Goal: Transaction & Acquisition: Purchase product/service

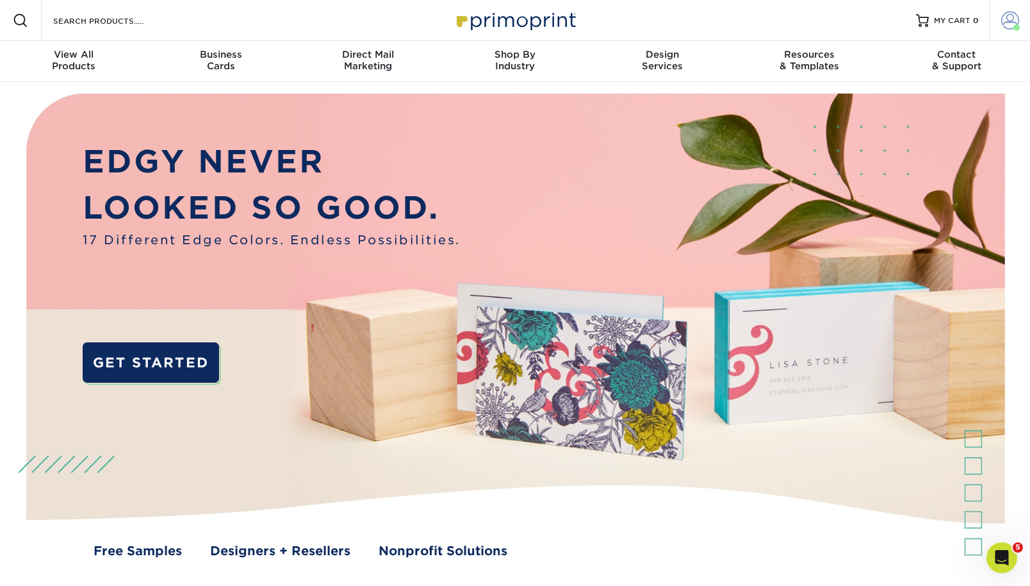
click at [1011, 26] on span at bounding box center [1010, 21] width 18 height 18
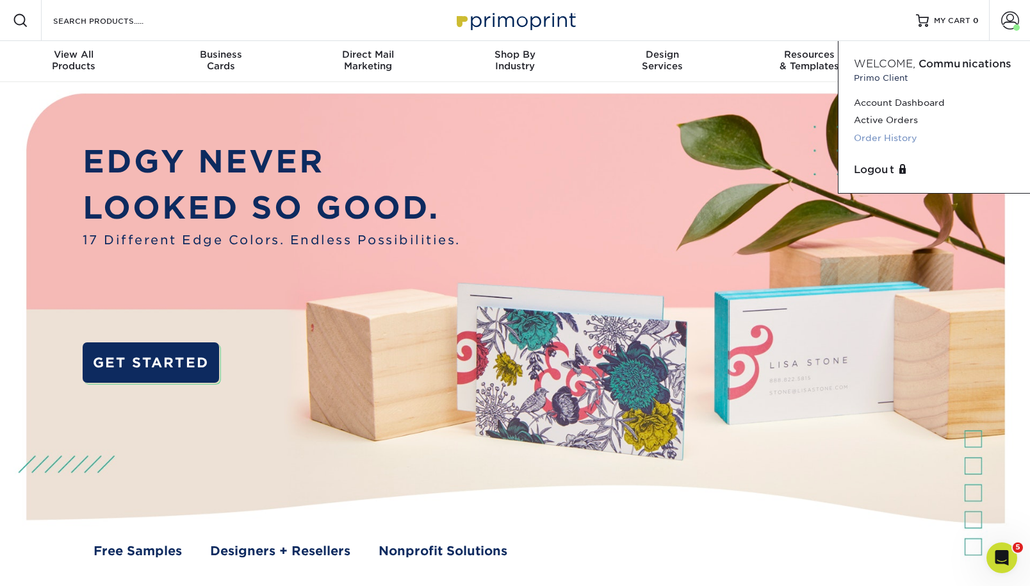
click at [899, 137] on link "Order History" at bounding box center [934, 137] width 161 height 17
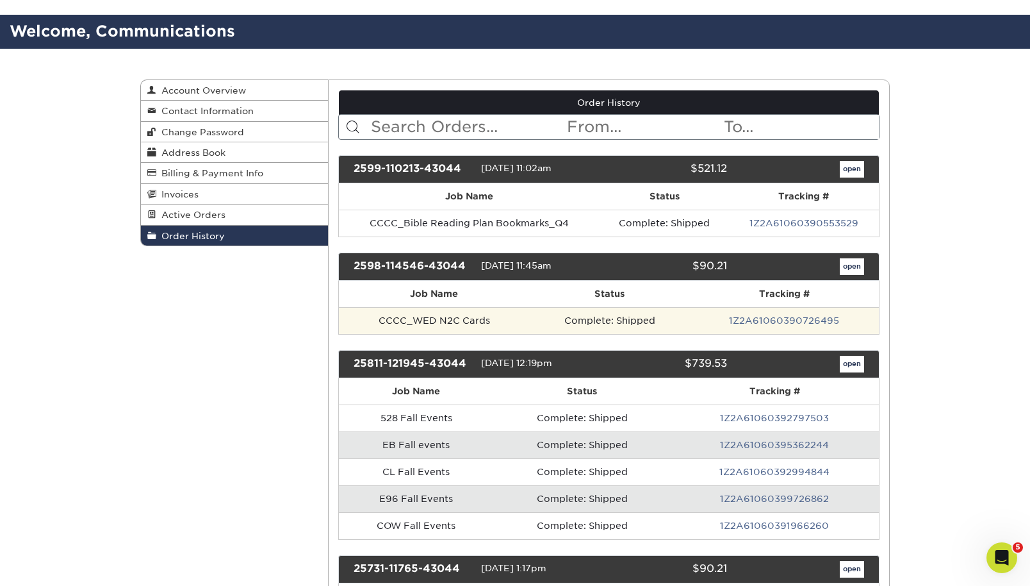
scroll to position [72, 0]
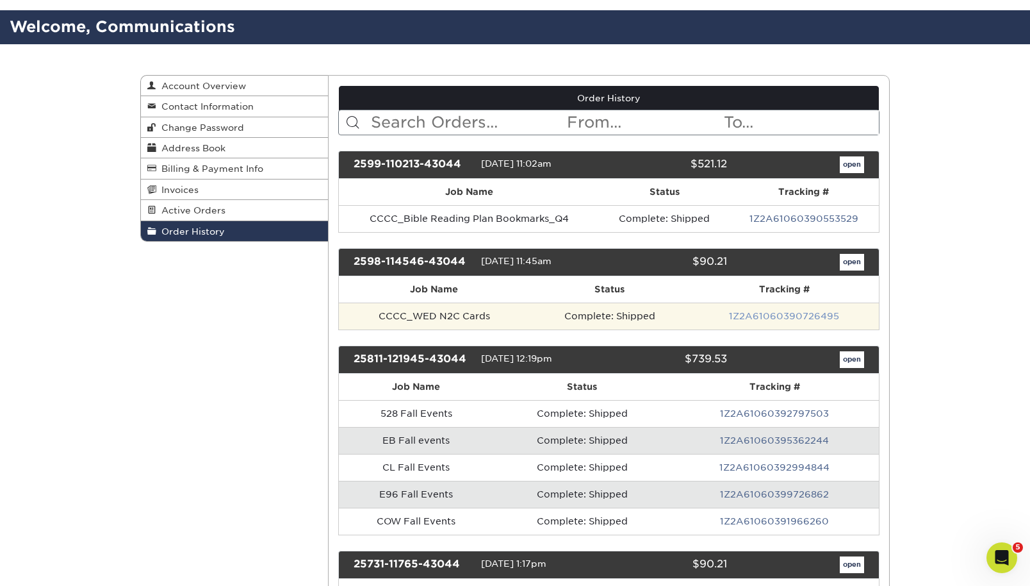
click at [814, 316] on link "1Z2A61060390726495" at bounding box center [784, 316] width 110 height 10
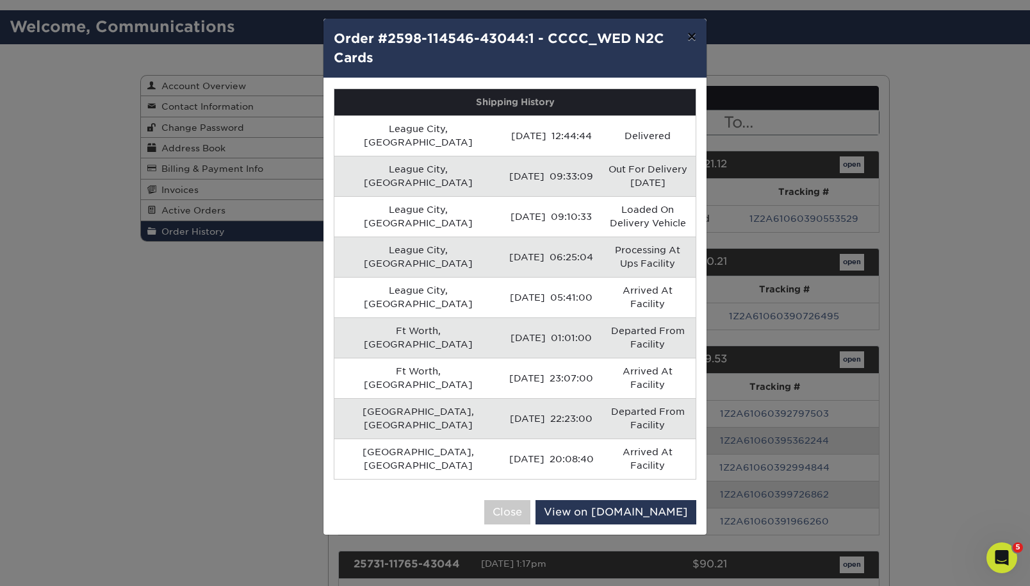
click at [696, 37] on button "×" at bounding box center [691, 37] width 29 height 36
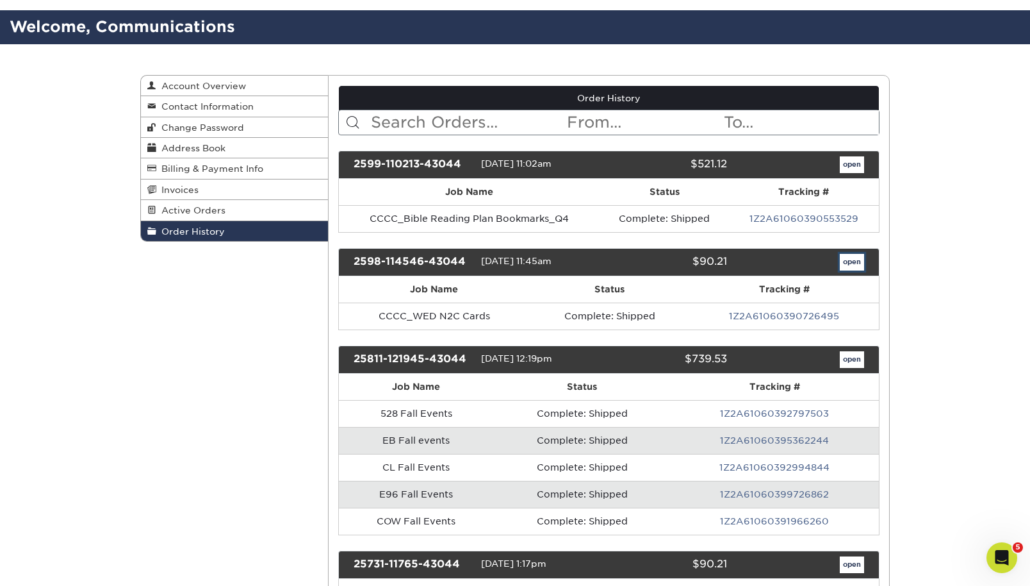
click at [852, 269] on link "open" at bounding box center [852, 262] width 24 height 17
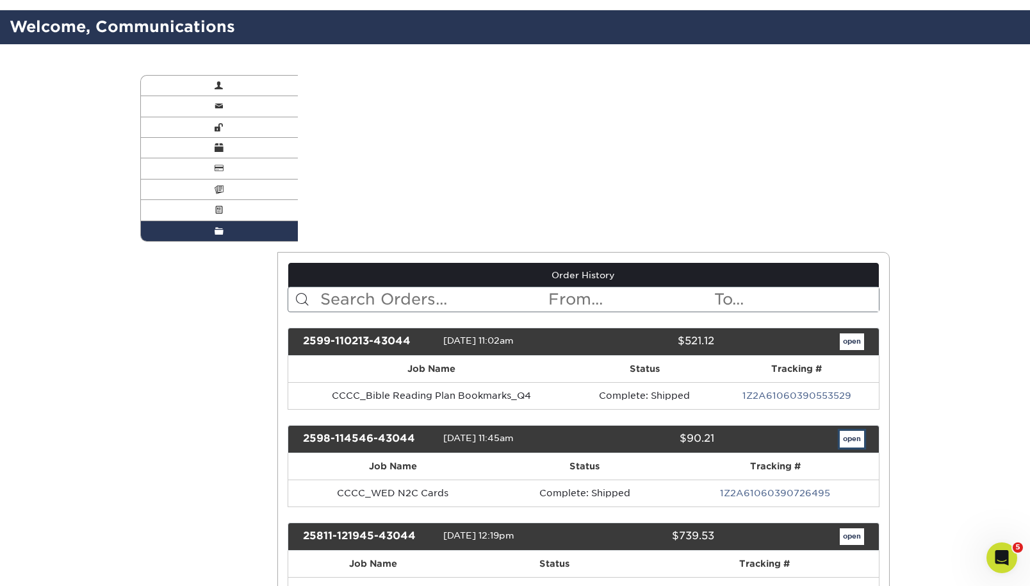
scroll to position [0, 0]
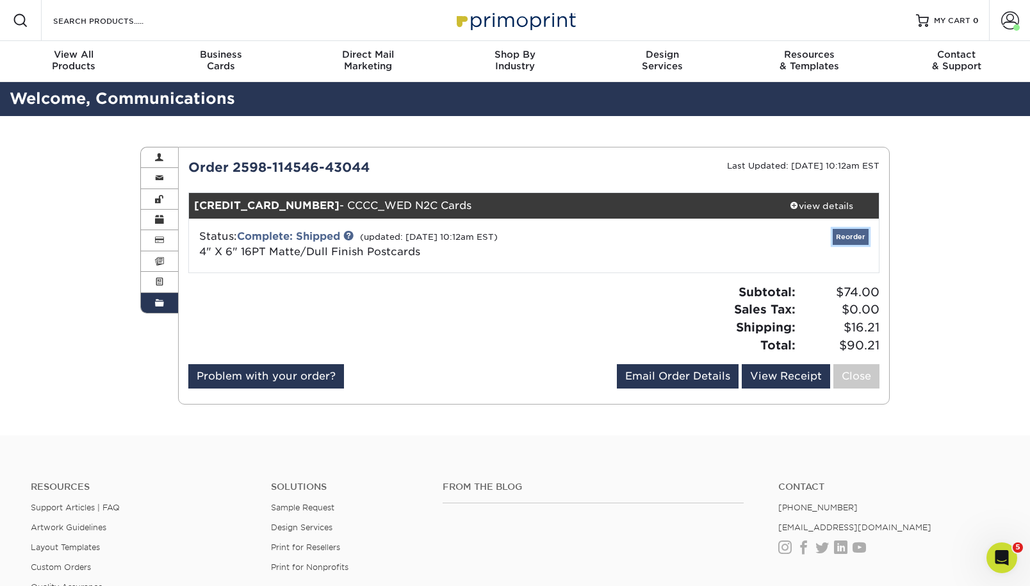
click at [851, 240] on link "Reorder" at bounding box center [851, 237] width 36 height 16
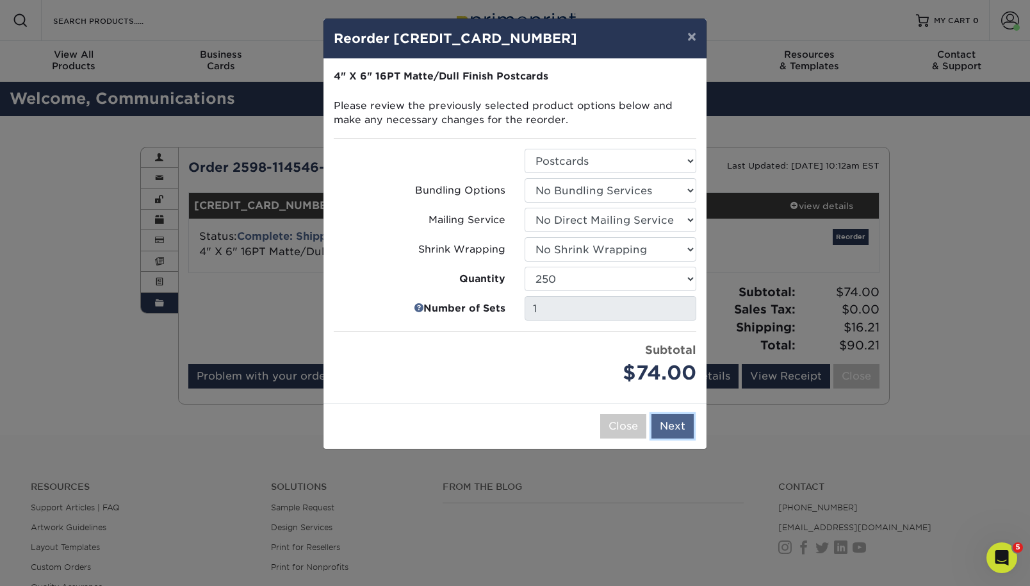
click at [670, 431] on button "Next" at bounding box center [673, 426] width 42 height 24
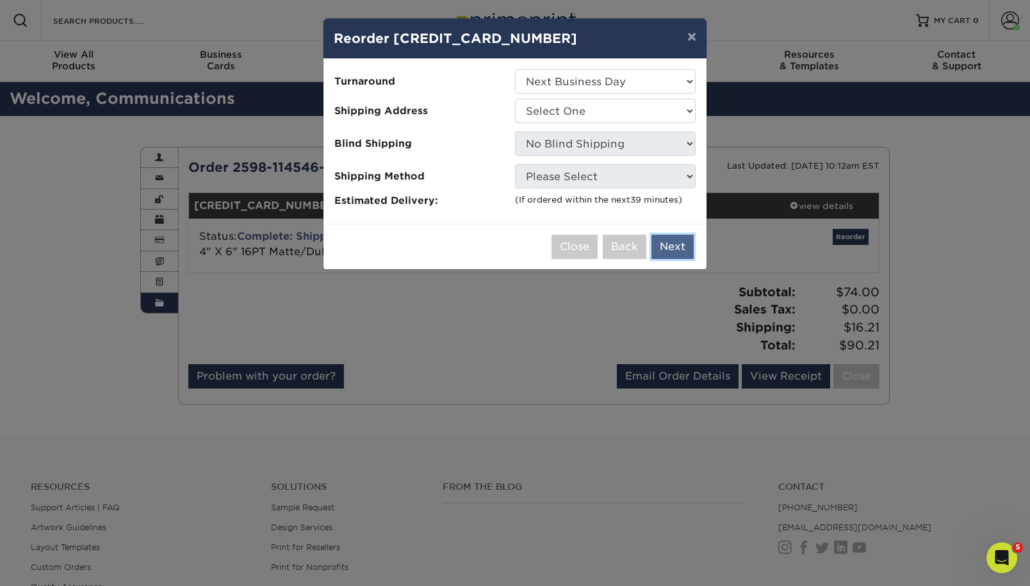
click at [674, 242] on button "Next" at bounding box center [673, 247] width 42 height 24
click at [664, 253] on button "Next" at bounding box center [673, 247] width 42 height 24
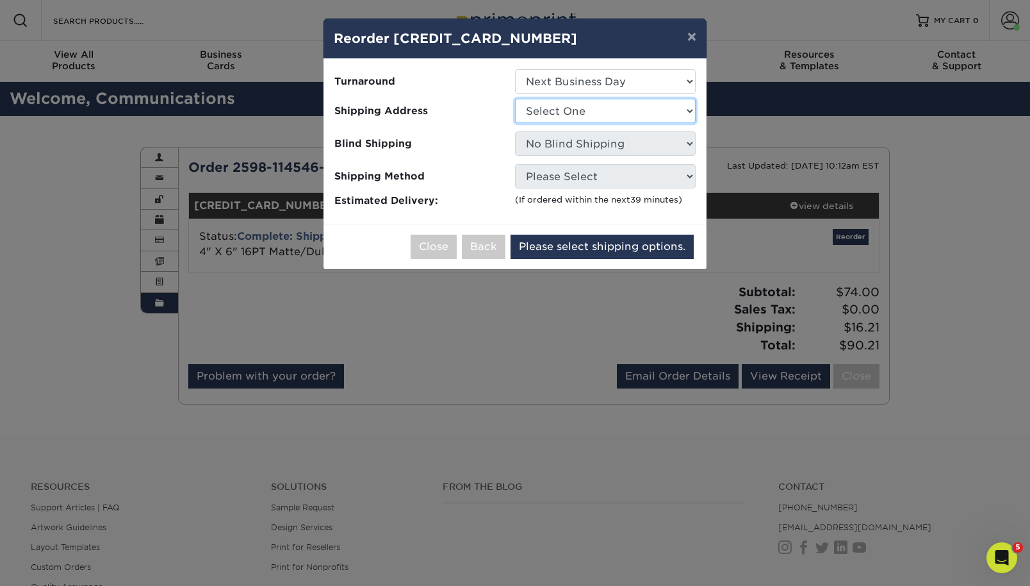
click at [640, 110] on select "Select One Clear Creek Community Church Clear Creek Community Church Green Hous…" at bounding box center [605, 111] width 181 height 24
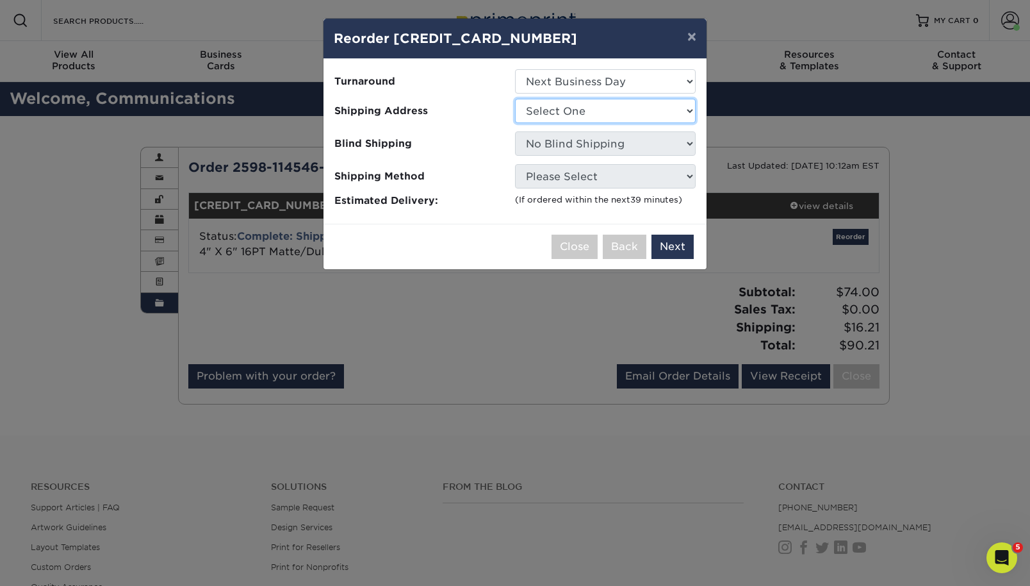
select select "128327"
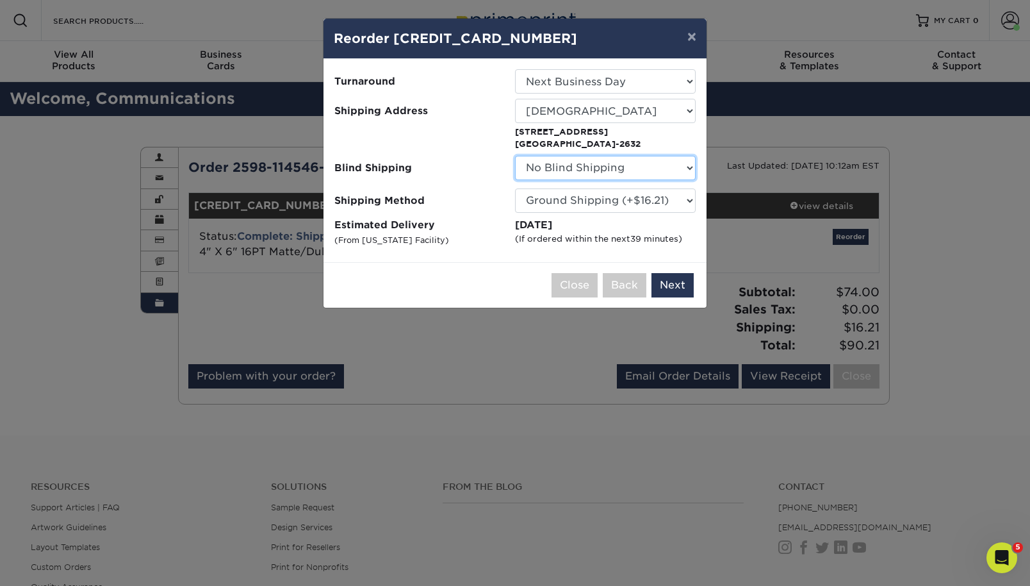
click at [614, 156] on select "No Blind Shipping Clear Creek Community Church Clear Creek Community Church Gre…" at bounding box center [605, 168] width 181 height 24
click at [669, 288] on button "Next" at bounding box center [673, 285] width 42 height 24
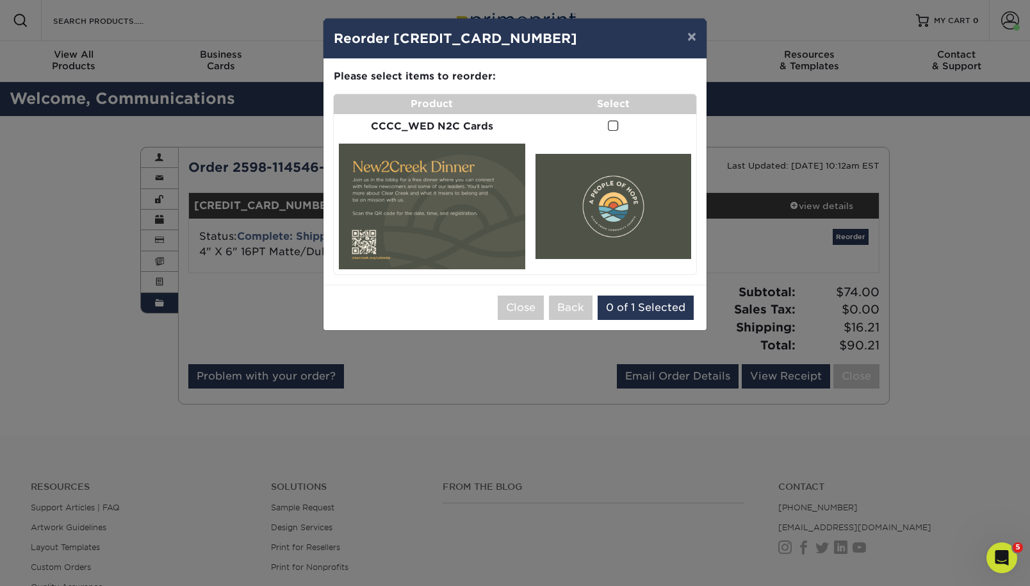
click at [608, 129] on span at bounding box center [613, 126] width 11 height 12
click at [0, 0] on input "checkbox" at bounding box center [0, 0] width 0 height 0
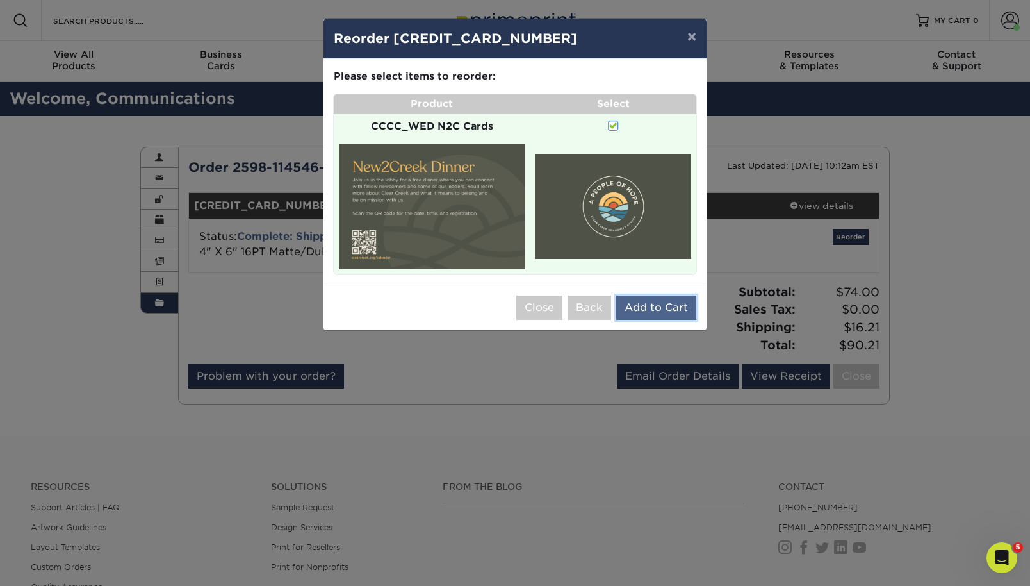
click at [654, 302] on button "Add to Cart" at bounding box center [656, 307] width 80 height 24
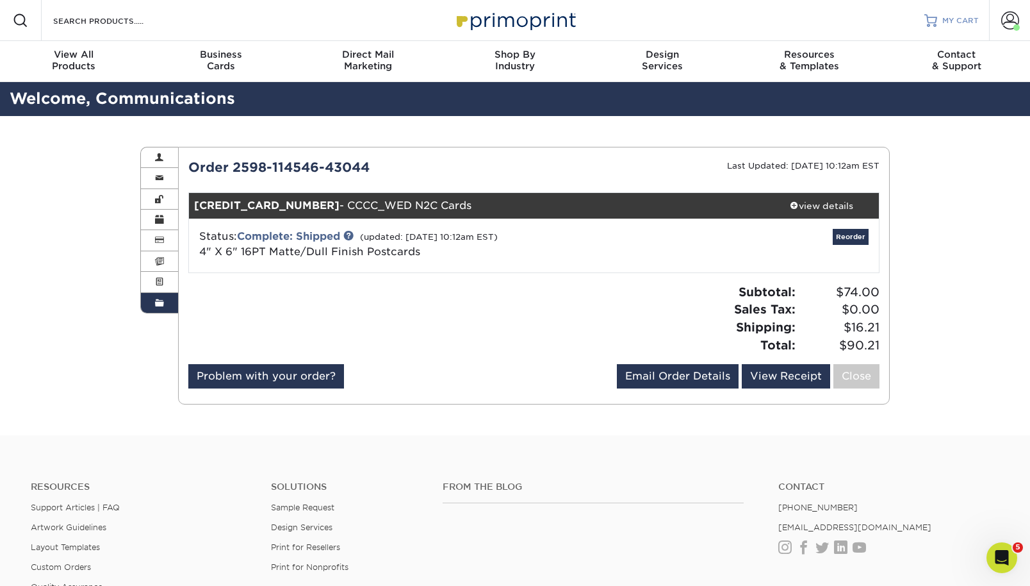
click at [964, 17] on span "MY CART" at bounding box center [960, 20] width 37 height 11
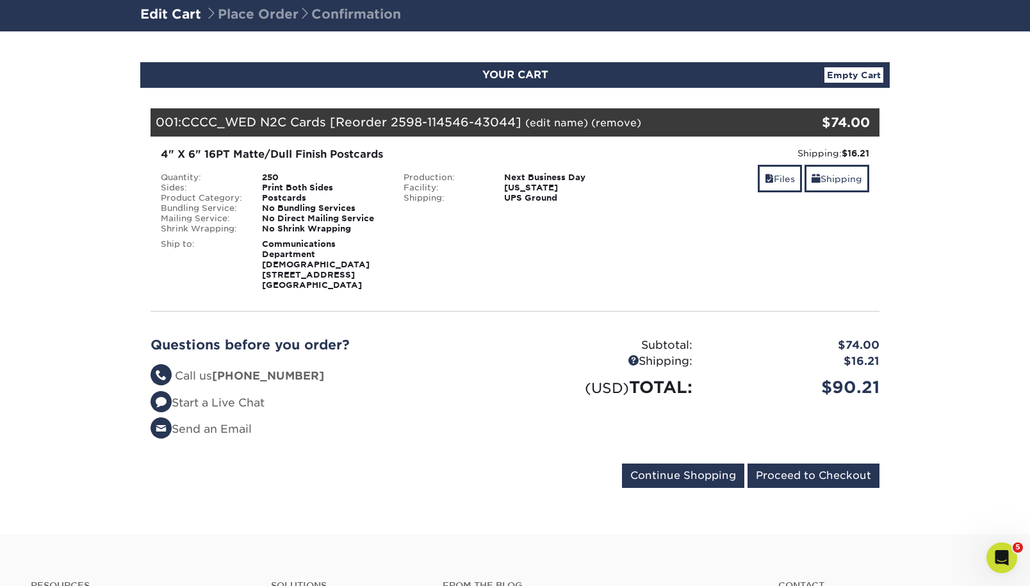
scroll to position [92, 0]
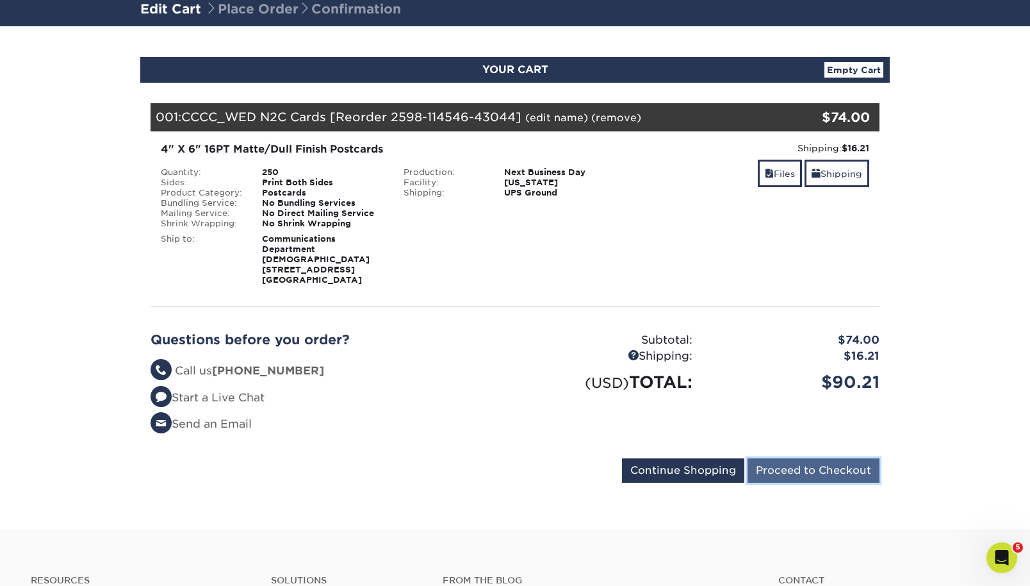
click at [804, 479] on input "Proceed to Checkout" at bounding box center [814, 470] width 132 height 24
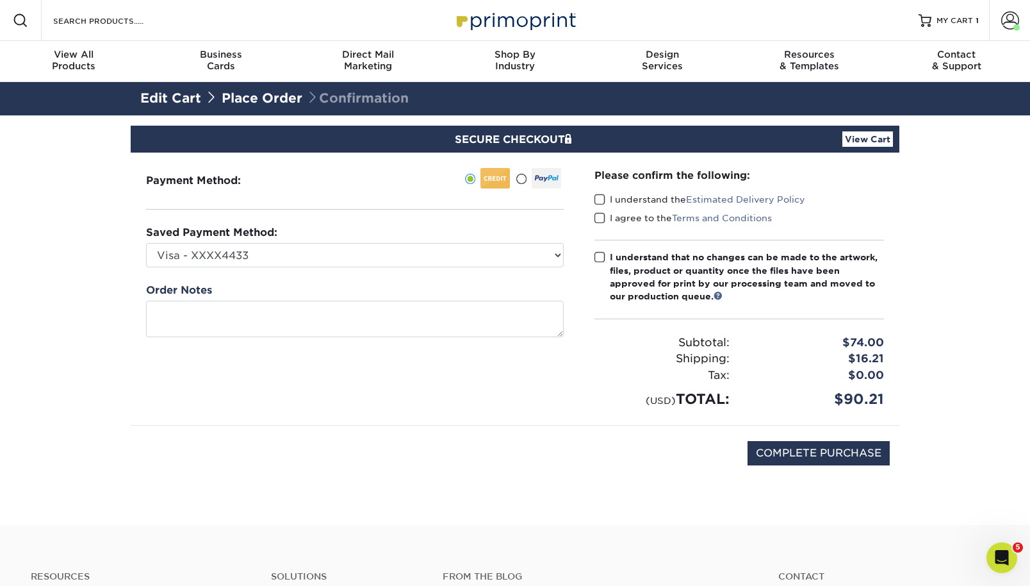
click at [602, 200] on span at bounding box center [600, 199] width 11 height 12
click at [0, 0] on input "I understand the Estimated Delivery Policy" at bounding box center [0, 0] width 0 height 0
click at [602, 226] on div "I agree to the Terms and Conditions" at bounding box center [740, 220] width 290 height 18
click at [602, 216] on span at bounding box center [600, 218] width 11 height 12
click at [0, 0] on input "I agree to the Terms and Conditions" at bounding box center [0, 0] width 0 height 0
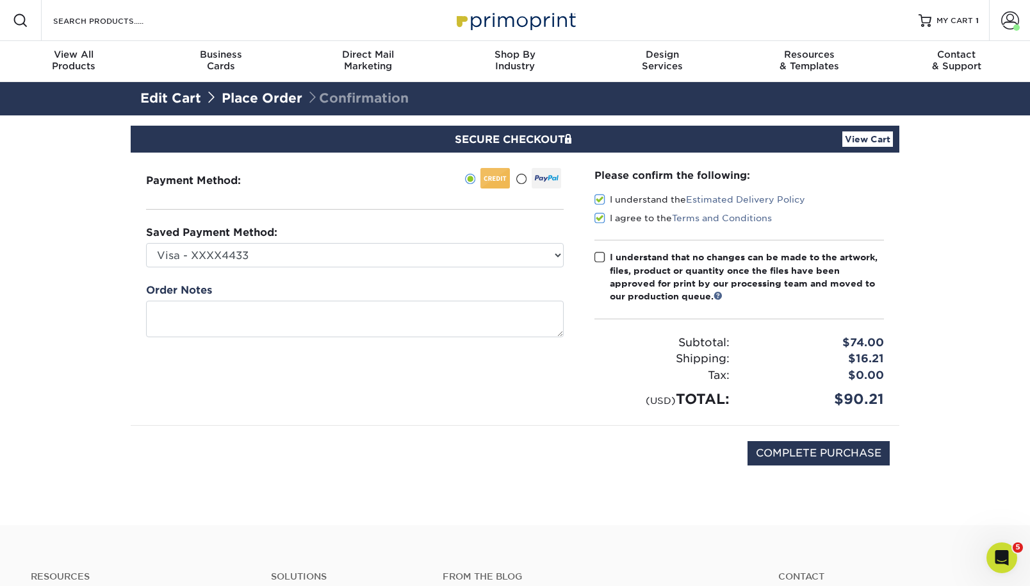
click at [602, 252] on span at bounding box center [600, 257] width 11 height 12
click at [0, 0] on input "I understand that no changes can be made to the artwork, files, product or quan…" at bounding box center [0, 0] width 0 height 0
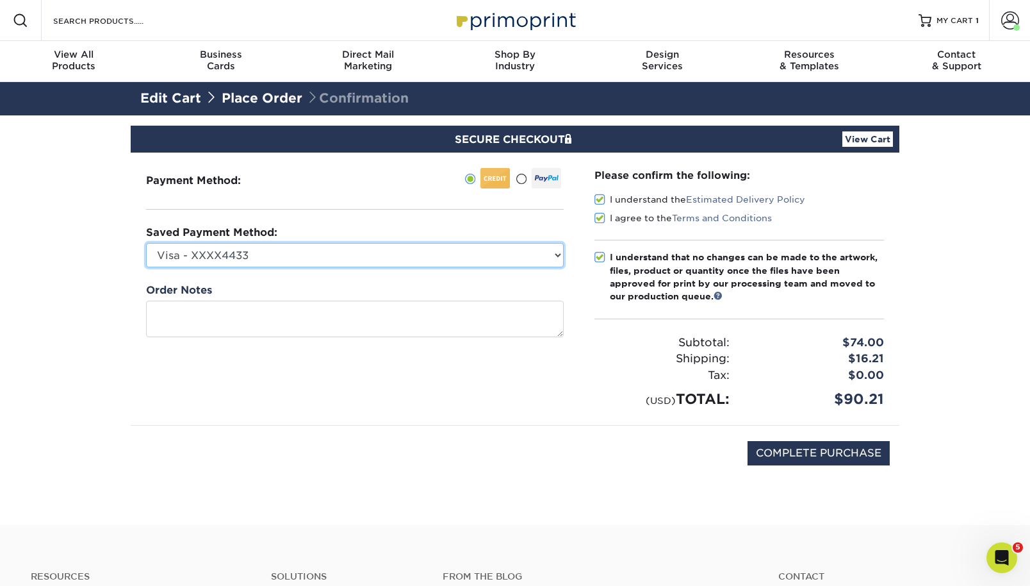
click at [552, 256] on select "Visa - XXXX4433 Visa - XXXX9122 New Credit Card" at bounding box center [355, 255] width 418 height 24
select select "72176"
click at [146, 243] on select "Visa - XXXX4433 Visa - XXXX9122 New Credit Card" at bounding box center [355, 255] width 418 height 24
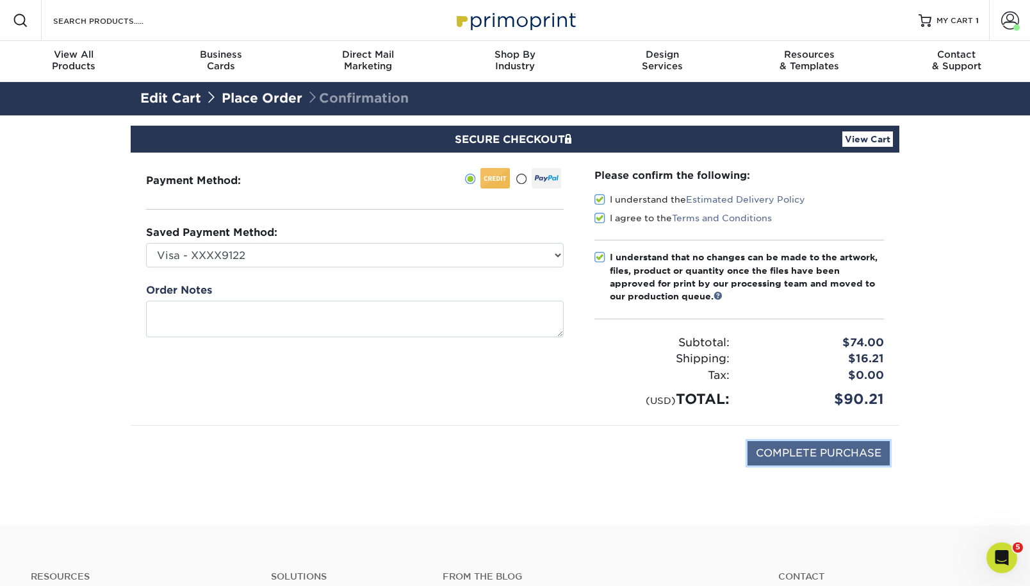
click at [794, 452] on input "COMPLETE PURCHASE" at bounding box center [819, 453] width 142 height 24
type input "PROCESSING, PLEASE WAIT..."
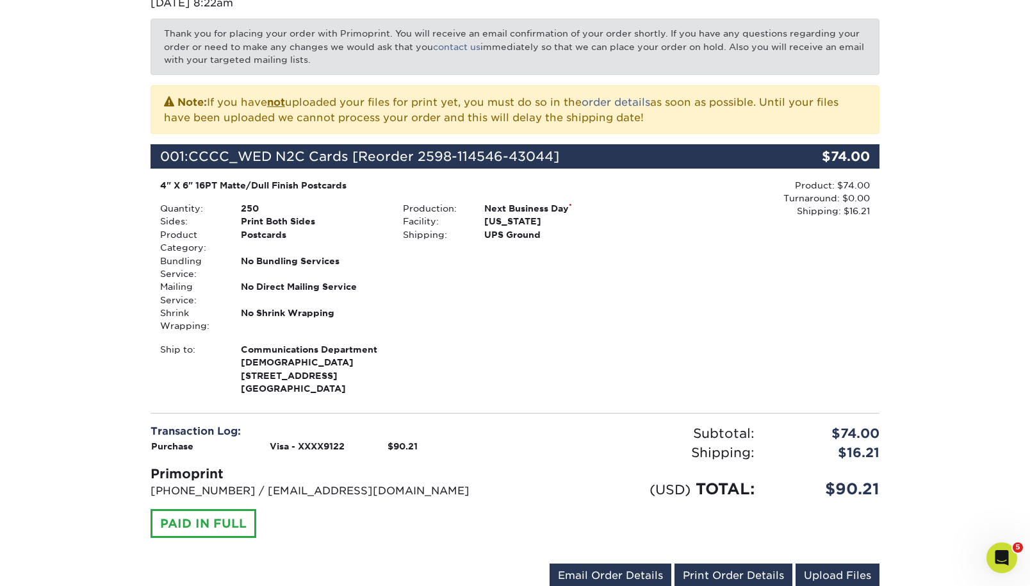
scroll to position [288, 0]
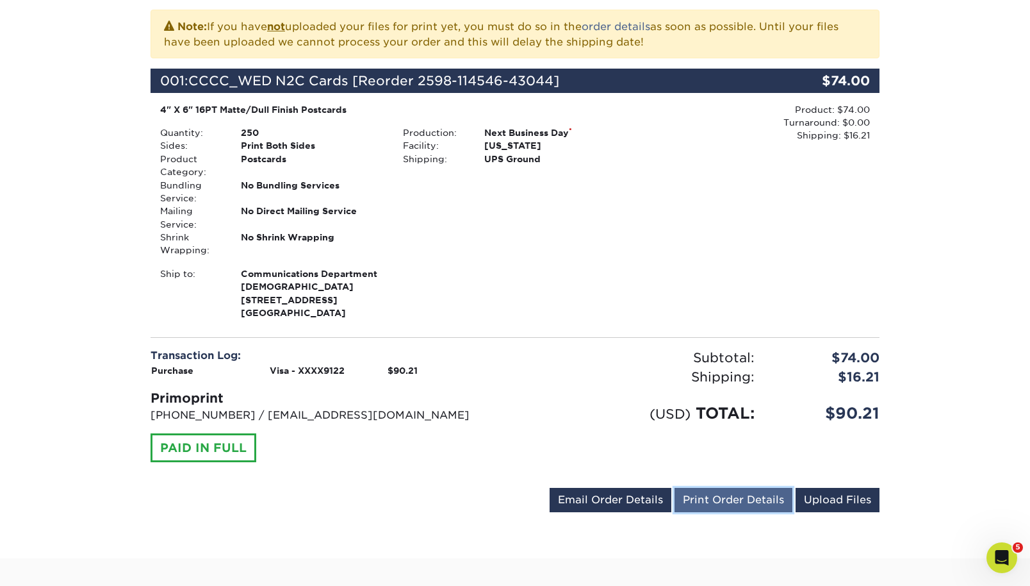
click at [729, 512] on link "Print Order Details" at bounding box center [734, 500] width 118 height 24
